Goal: Task Accomplishment & Management: Complete application form

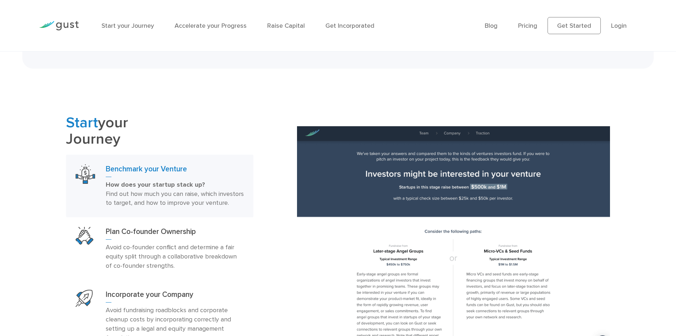
scroll to position [533, 0]
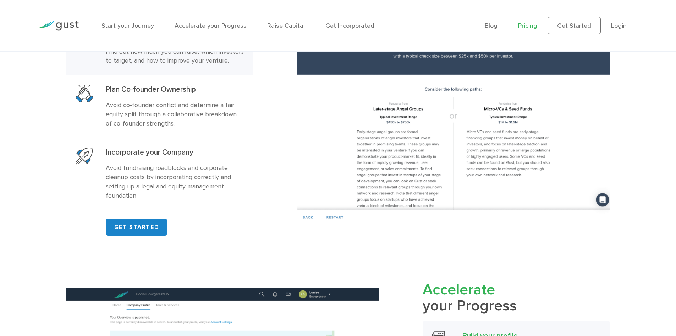
click at [532, 27] on link "Pricing" at bounding box center [527, 25] width 19 height 7
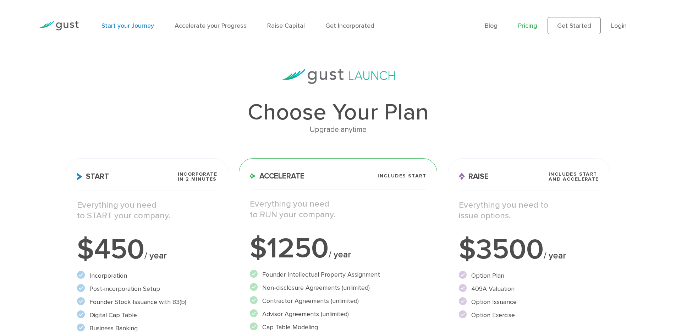
click at [147, 25] on link "Start your Journey" at bounding box center [128, 25] width 53 height 7
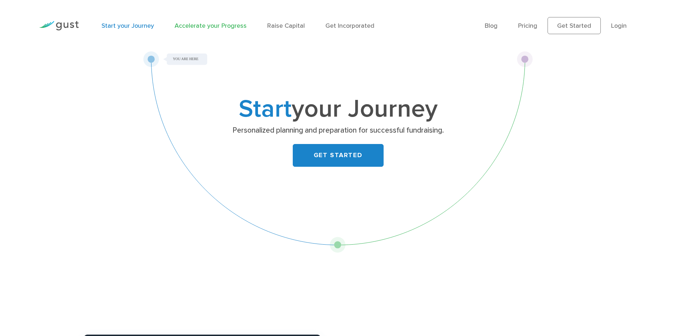
click at [197, 25] on link "Accelerate your Progress" at bounding box center [211, 25] width 72 height 7
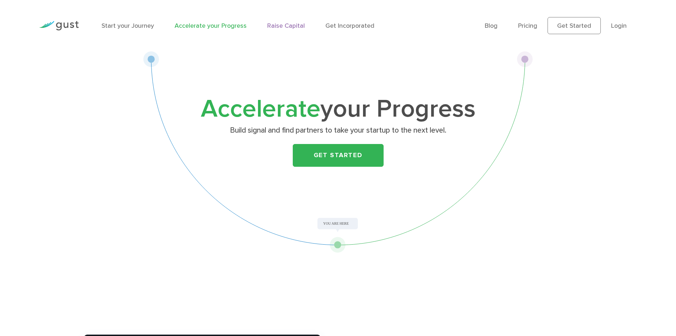
click at [272, 25] on link "Raise Capital" at bounding box center [286, 25] width 38 height 7
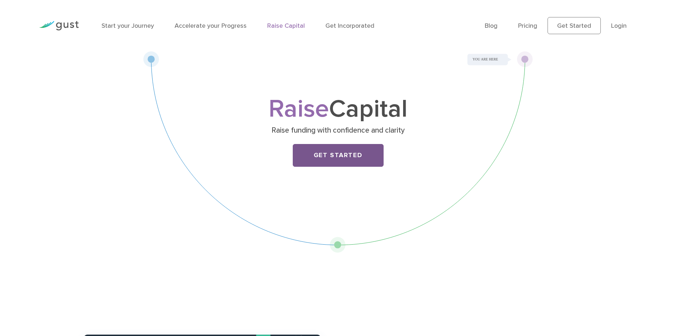
click at [317, 155] on link "Get Started" at bounding box center [338, 155] width 91 height 23
